Goal: Information Seeking & Learning: Learn about a topic

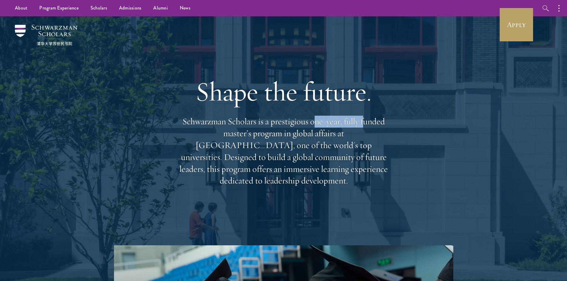
drag, startPoint x: 313, startPoint y: 129, endPoint x: 382, endPoint y: 132, distance: 69.4
click at [364, 129] on p "Schwarzman Scholars is a prestigious one-year, fully funded master’s program in…" at bounding box center [284, 151] width 214 height 71
click at [190, 153] on p "Schwarzman Scholars is a prestigious one-year, fully funded master’s program in…" at bounding box center [284, 151] width 214 height 71
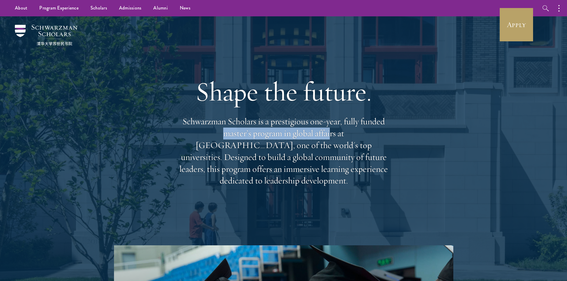
drag, startPoint x: 178, startPoint y: 141, endPoint x: 286, endPoint y: 139, distance: 107.8
click at [286, 139] on p "Schwarzman Scholars is a prestigious one-year, fully funded master’s program in…" at bounding box center [284, 151] width 214 height 71
click at [260, 163] on p "Schwarzman Scholars is a prestigious one-year, fully funded master’s program in…" at bounding box center [284, 151] width 214 height 71
drag, startPoint x: 287, startPoint y: 140, endPoint x: 291, endPoint y: 140, distance: 3.9
click at [290, 140] on p "Schwarzman Scholars is a prestigious one-year, fully funded master’s program in…" at bounding box center [284, 151] width 214 height 71
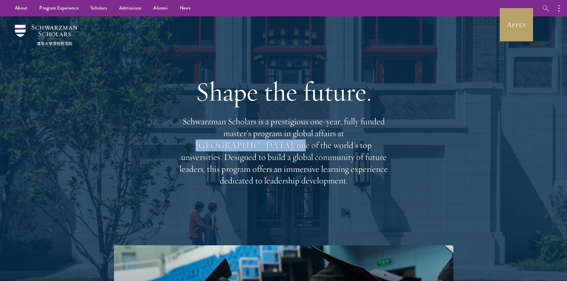
drag, startPoint x: 306, startPoint y: 140, endPoint x: 375, endPoint y: 139, distance: 69.1
click at [375, 139] on p "Schwarzman Scholars is a prestigious one-year, fully funded master’s program in…" at bounding box center [284, 151] width 214 height 71
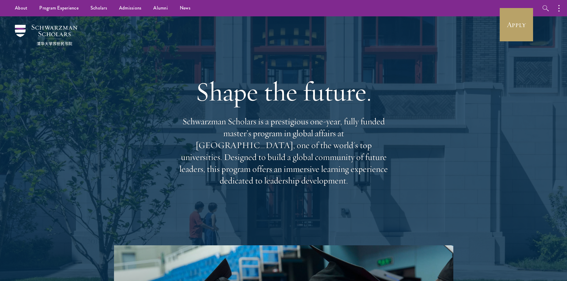
click at [427, 167] on div "Shape the future. Schwarzman Scholars is a prestigious one-year, fully funded m…" at bounding box center [283, 130] width 429 height 229
drag, startPoint x: 302, startPoint y: 140, endPoint x: 372, endPoint y: 140, distance: 69.7
click at [372, 140] on p "Schwarzman Scholars is a prestigious one-year, fully funded master’s program in…" at bounding box center [284, 151] width 214 height 71
click at [396, 181] on div "Shape the future. Schwarzman Scholars is a prestigious one-year, fully funded m…" at bounding box center [283, 130] width 429 height 229
drag, startPoint x: 320, startPoint y: 152, endPoint x: 387, endPoint y: 180, distance: 72.7
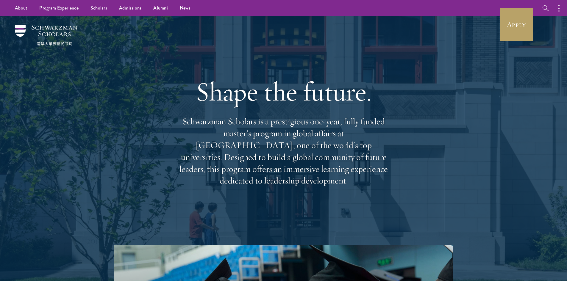
click at [386, 184] on div "Shape the future. Schwarzman Scholars is a prestigious one-year, fully funded m…" at bounding box center [284, 130] width 214 height 171
click at [388, 178] on p "Schwarzman Scholars is a prestigious one-year, fully funded master’s program in…" at bounding box center [284, 151] width 214 height 71
drag, startPoint x: 381, startPoint y: 149, endPoint x: 397, endPoint y: 152, distance: 16.0
click at [397, 152] on div "Shape the future. Schwarzman Scholars is a prestigious one-year, fully funded m…" at bounding box center [283, 130] width 429 height 229
click at [236, 164] on p "Schwarzman Scholars is a prestigious one-year, fully funded master’s program in…" at bounding box center [284, 151] width 214 height 71
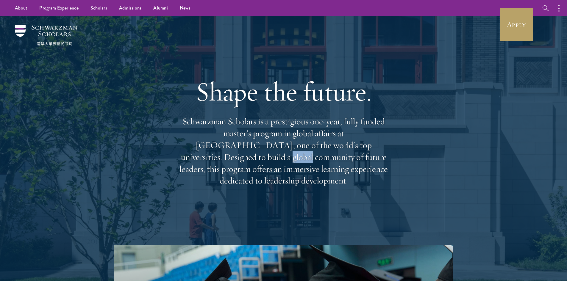
drag, startPoint x: 372, startPoint y: 153, endPoint x: 353, endPoint y: 165, distance: 22.3
click at [373, 153] on p "Schwarzman Scholars is a prestigious one-year, fully funded master’s program in…" at bounding box center [284, 151] width 214 height 71
click at [305, 172] on p "Schwarzman Scholars is a prestigious one-year, fully funded master’s program in…" at bounding box center [284, 151] width 214 height 71
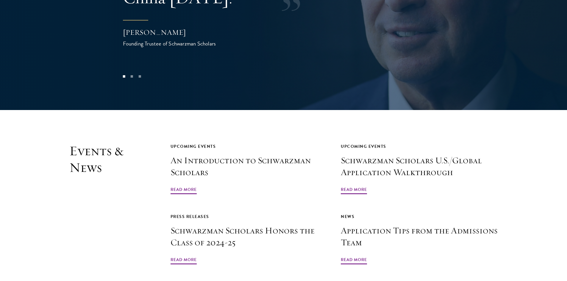
scroll to position [1369, 0]
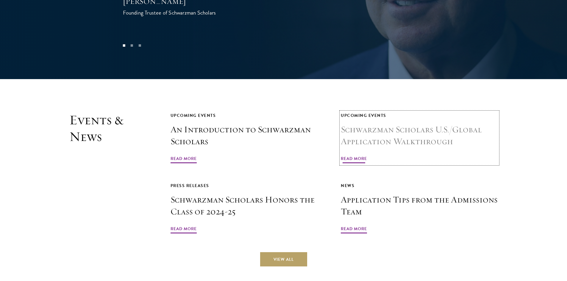
click at [352, 155] on span "Read More" at bounding box center [354, 159] width 26 height 9
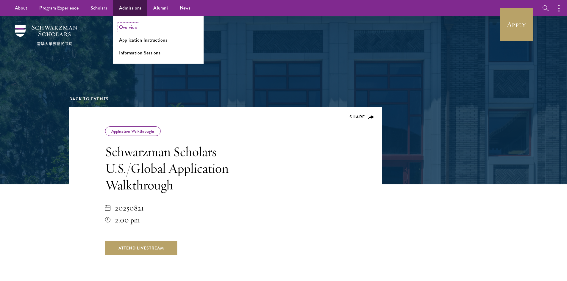
click at [131, 26] on link "Overview" at bounding box center [128, 27] width 18 height 7
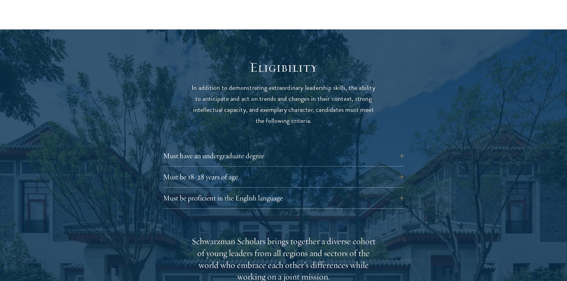
scroll to position [744, 0]
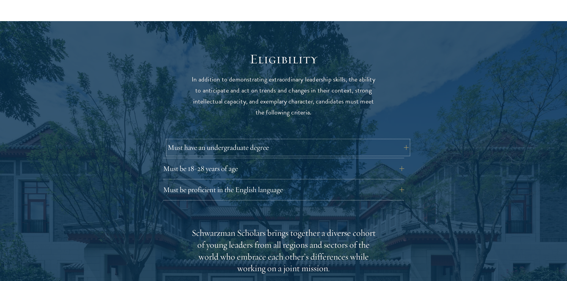
click at [193, 141] on button "Must have an undergraduate degree" at bounding box center [288, 148] width 241 height 14
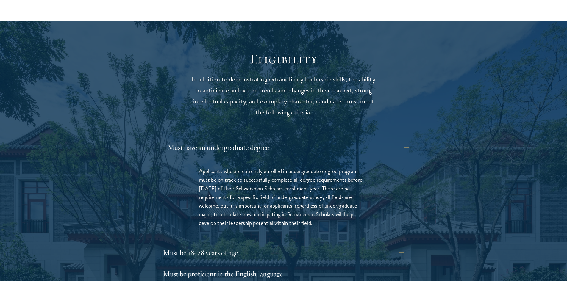
click at [193, 141] on button "Must have an undergraduate degree" at bounding box center [288, 148] width 241 height 14
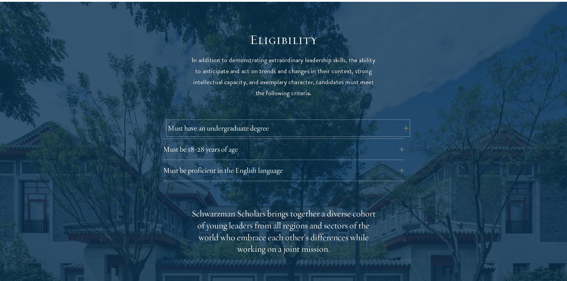
scroll to position [774, 0]
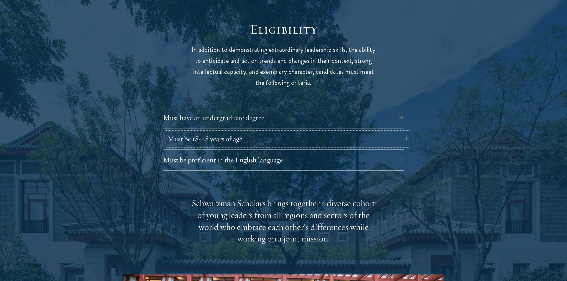
click at [185, 132] on button "Must be 18-28 years of age" at bounding box center [288, 139] width 241 height 14
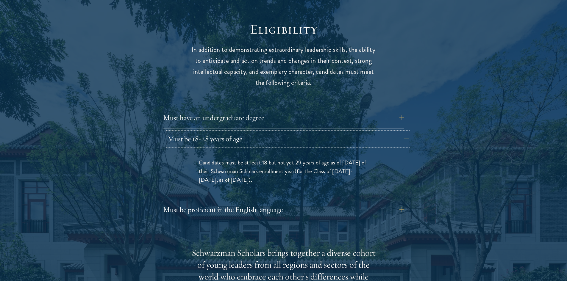
click at [184, 132] on button "Must be 18-28 years of age" at bounding box center [288, 139] width 241 height 14
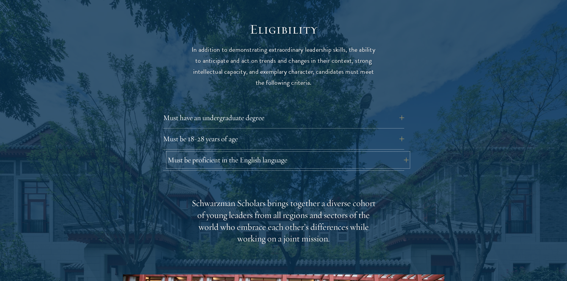
click at [182, 153] on button "Must be proficient in the English language" at bounding box center [288, 160] width 241 height 14
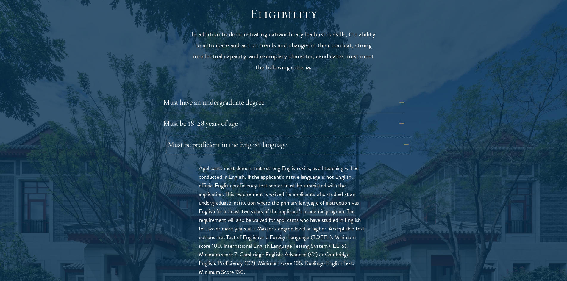
scroll to position [804, 0]
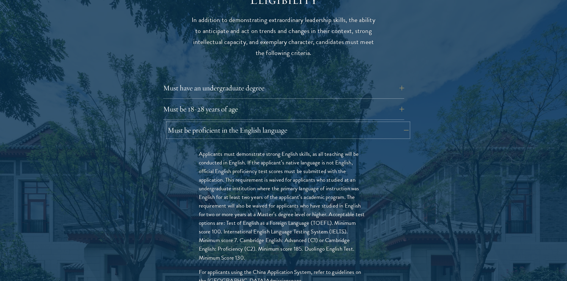
click at [176, 123] on button "Must be proficient in the English language" at bounding box center [288, 130] width 241 height 14
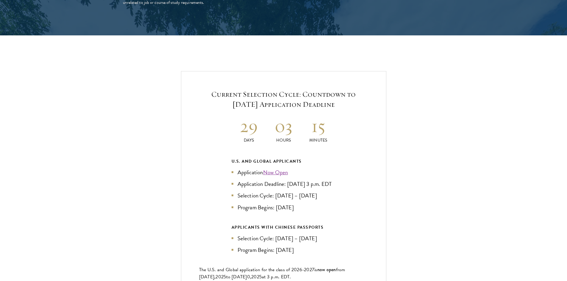
scroll to position [1250, 0]
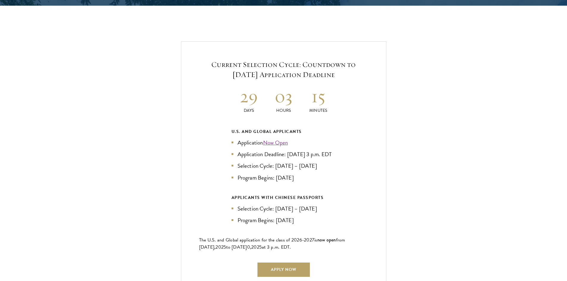
drag, startPoint x: 278, startPoint y: 174, endPoint x: 315, endPoint y: 175, distance: 36.6
click at [315, 175] on li "Program Begins: [DATE]" at bounding box center [284, 178] width 104 height 9
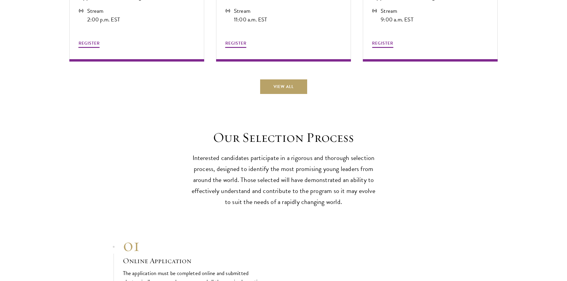
scroll to position [1756, 0]
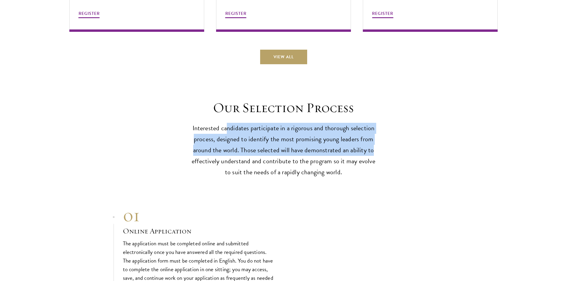
drag, startPoint x: 275, startPoint y: 124, endPoint x: 356, endPoint y: 146, distance: 84.0
click at [363, 147] on p "Interested candidates participate in a rigorous and thorough selection process,…" at bounding box center [283, 150] width 185 height 55
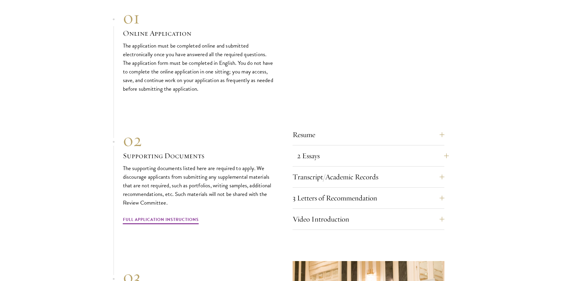
scroll to position [1965, 0]
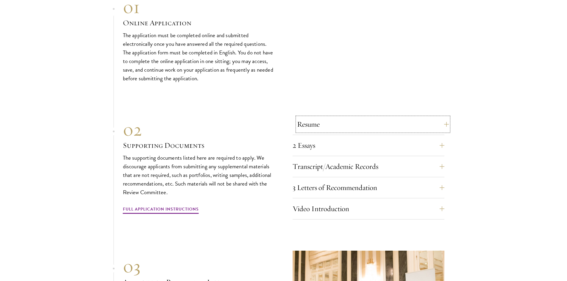
click at [348, 121] on button "Resume" at bounding box center [373, 124] width 152 height 14
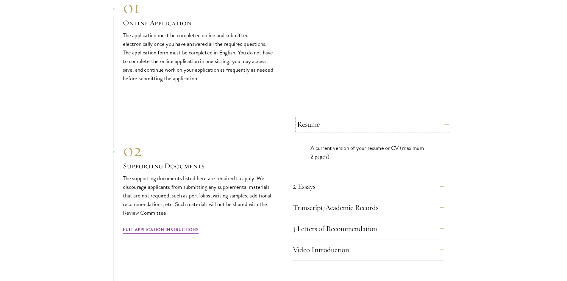
click at [348, 121] on button "Resume" at bounding box center [373, 124] width 152 height 14
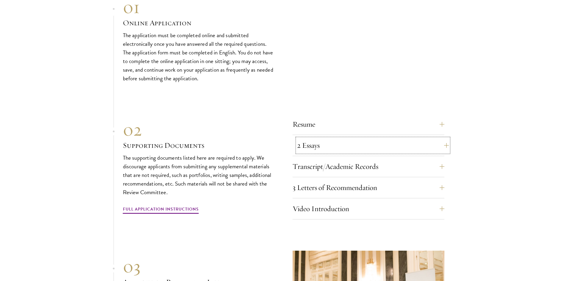
click at [341, 144] on button "2 Essays" at bounding box center [373, 145] width 152 height 14
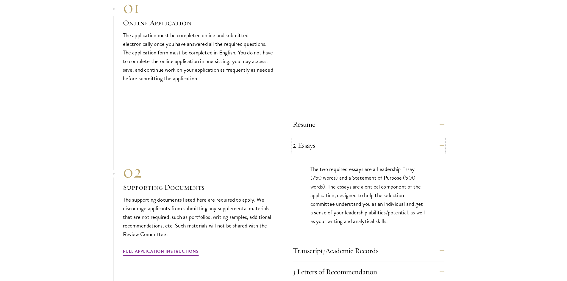
scroll to position [1994, 0]
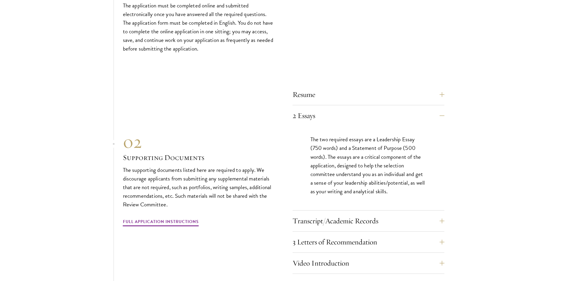
click at [368, 121] on div "2 Essays The two required essays are a Leadership Essay (750 words) and a State…" at bounding box center [369, 160] width 152 height 102
click at [324, 109] on button "2 Essays" at bounding box center [373, 116] width 152 height 14
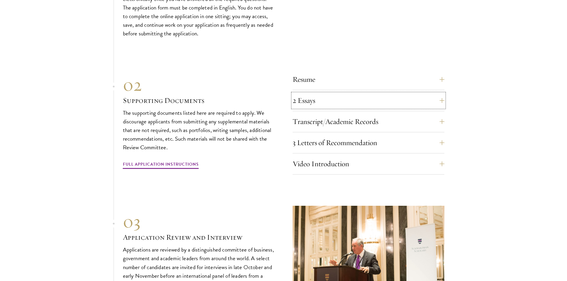
scroll to position [2024, 0]
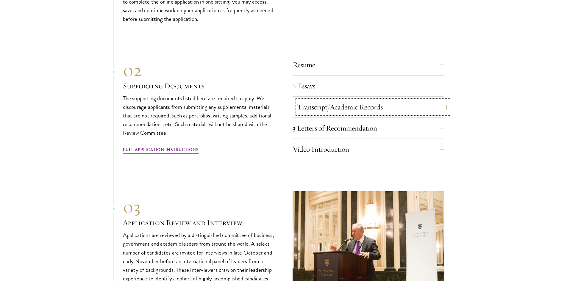
click at [329, 106] on button "Transcript/Academic Records" at bounding box center [373, 107] width 152 height 14
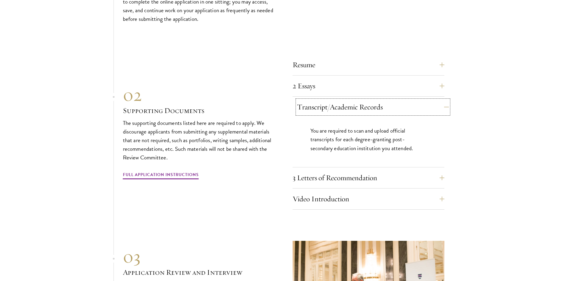
click at [329, 106] on button "Transcript/Academic Records" at bounding box center [373, 107] width 152 height 14
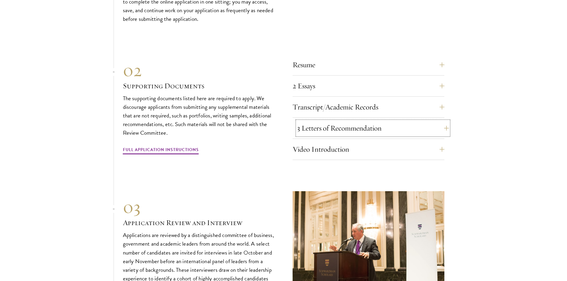
click at [344, 126] on button "3 Letters of Recommendation" at bounding box center [373, 128] width 152 height 14
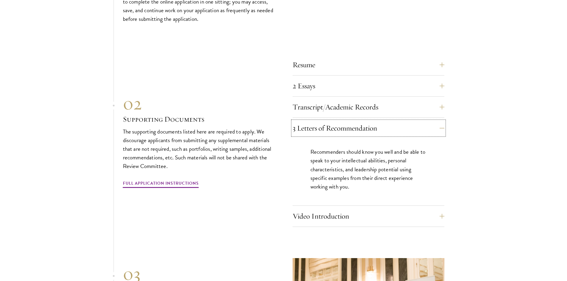
scroll to position [2054, 0]
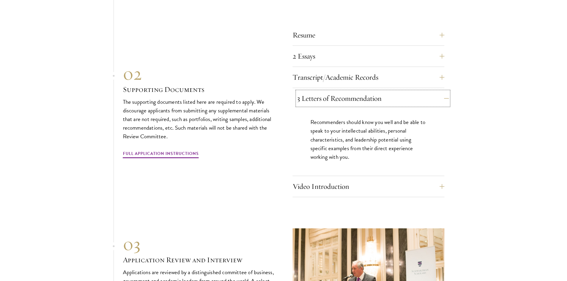
click at [330, 97] on button "3 Letters of Recommendation" at bounding box center [373, 98] width 152 height 14
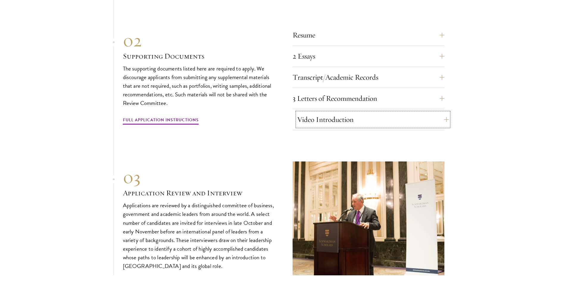
click at [329, 118] on button "Video Introduction" at bounding box center [373, 120] width 152 height 14
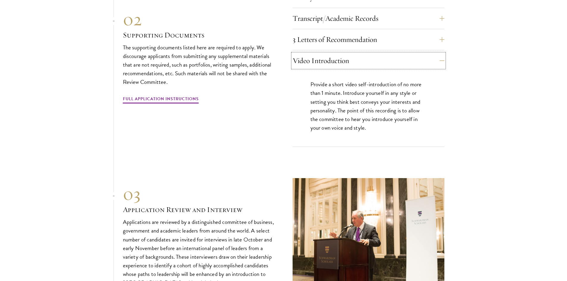
scroll to position [2113, 0]
click at [328, 60] on button "Video Introduction" at bounding box center [373, 60] width 152 height 14
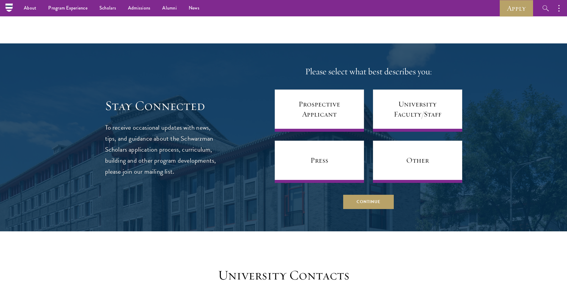
scroll to position [2436, 0]
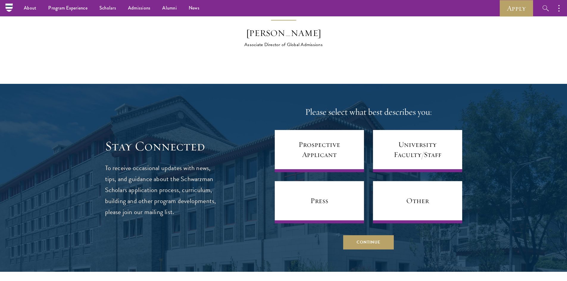
click at [10, 8] on nav "About Overview Leadership Donors Program Experience Overview Curriculum Student…" at bounding box center [227, 8] width 436 height 16
drag, startPoint x: 37, startPoint y: 25, endPoint x: 159, endPoint y: 72, distance: 130.5
click at [38, 25] on link "Overview" at bounding box center [33, 27] width 18 height 7
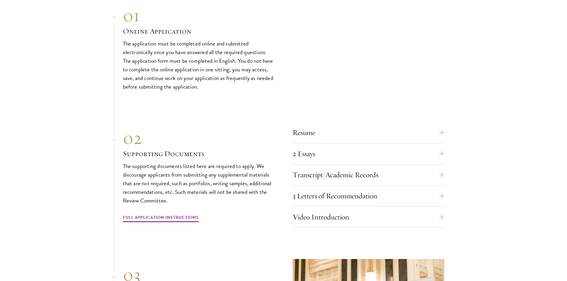
scroll to position [2019, 0]
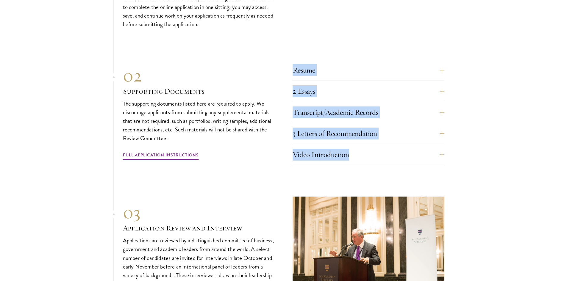
drag, startPoint x: 284, startPoint y: 66, endPoint x: 359, endPoint y: 161, distance: 120.5
click at [359, 161] on div "Resume A current version of your resume or CV (maximum 2 pages). 2 Essays The t…" at bounding box center [283, 113] width 321 height 106
copy div "Resume A current version of your resume or CV (maximum 2 pages). 2 Essays The t…"
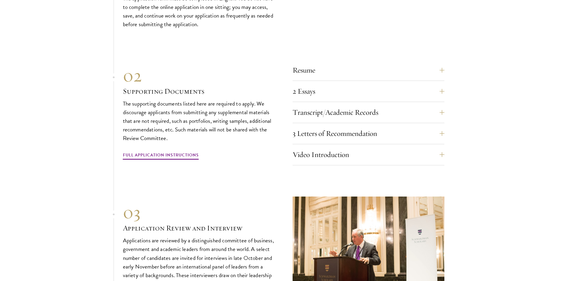
click at [244, 177] on div "01 Online Application 01 Online Application The application must be completed o…" at bounding box center [283, 126] width 321 height 369
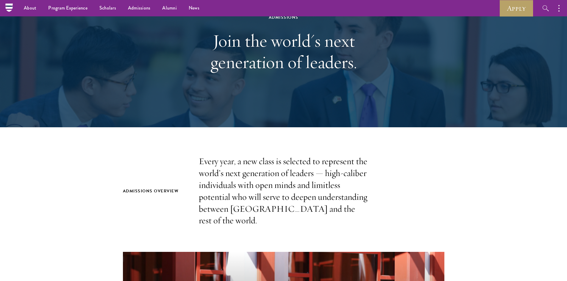
scroll to position [0, 0]
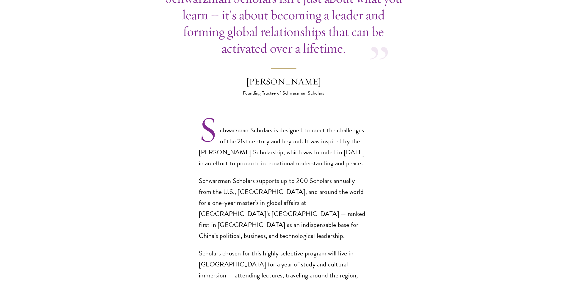
scroll to position [357, 0]
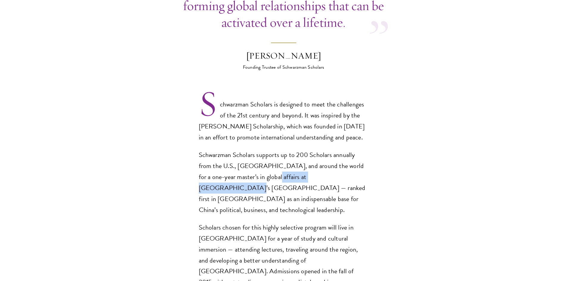
drag, startPoint x: 240, startPoint y: 166, endPoint x: 313, endPoint y: 165, distance: 72.3
click at [313, 165] on p "Schwarzman Scholars supports up to 200 Scholars annually from the U.S., China, …" at bounding box center [284, 183] width 170 height 66
copy p "Beijing’s Tsinghua University"
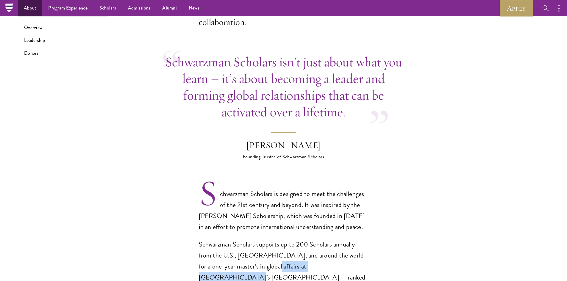
scroll to position [208, 0]
